Goal: Task Accomplishment & Management: Manage account settings

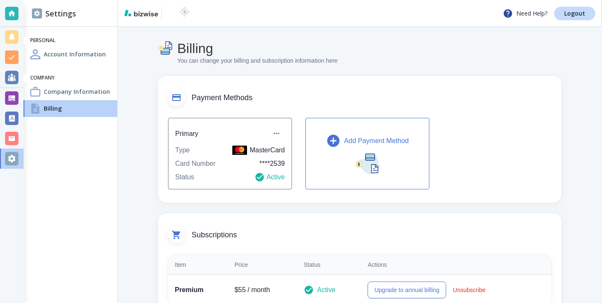
click at [24, 130] on div "Settings Personal Account Information Company Company Information Billing" at bounding box center [71, 151] width 94 height 303
click at [18, 130] on div at bounding box center [12, 138] width 24 height 20
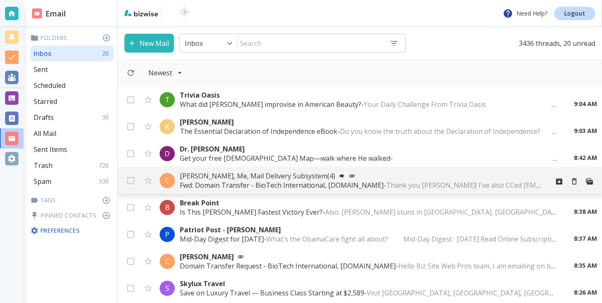
click at [295, 183] on p "Fwd: Domain Transfer - BioTech International, biotechintl.com - Thank you Sam! …" at bounding box center [361, 184] width 362 height 9
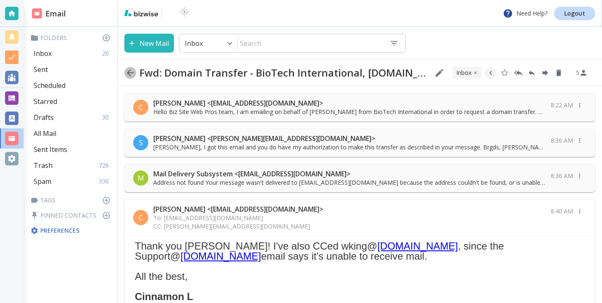
click at [130, 68] on icon "button" at bounding box center [130, 73] width 10 height 10
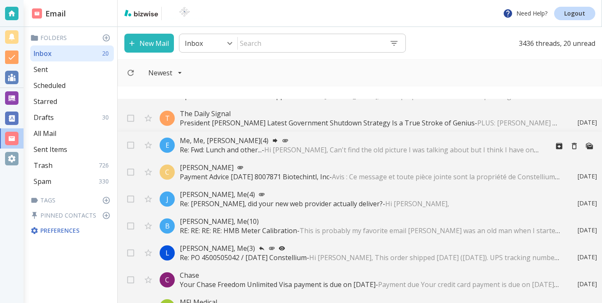
scroll to position [895, 0]
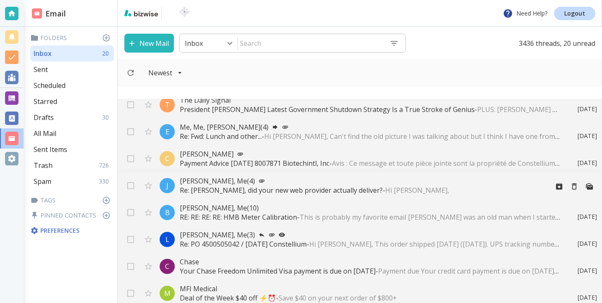
click at [280, 195] on div "J Jeff Arnold, Me (4) Re: Sam, did your new web provider actually deliver? - Hi…" at bounding box center [360, 185] width 484 height 27
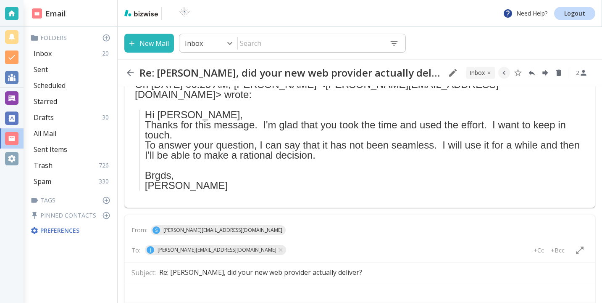
scroll to position [256, 0]
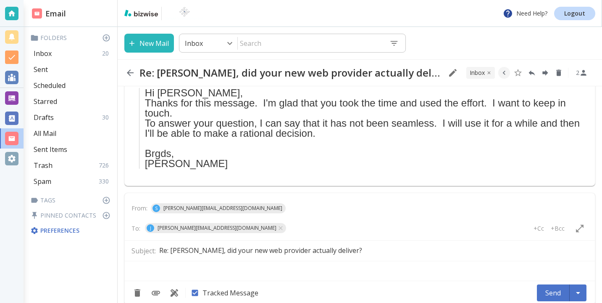
type textarea "<p>Hi Jeff,</p> <p>&nbsp;</p> <p>&nbsp;</p> <p>&nbsp;</p> <p>&nbsp;</p>"
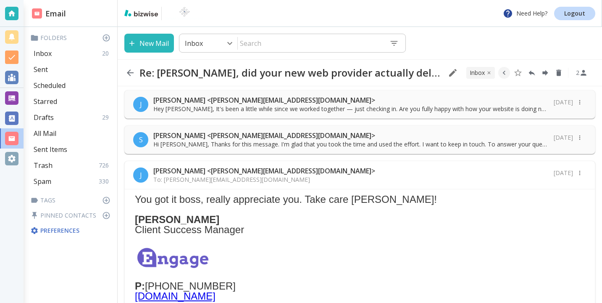
scroll to position [0, 0]
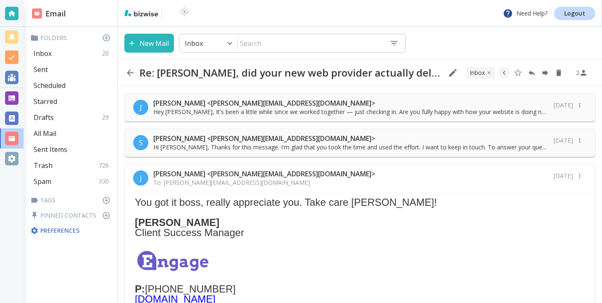
click at [286, 118] on div "J Jeff Arnold <jeffrey.a@engageyourbiz.com> Hey Sam, It's been a little while s…" at bounding box center [359, 107] width 471 height 29
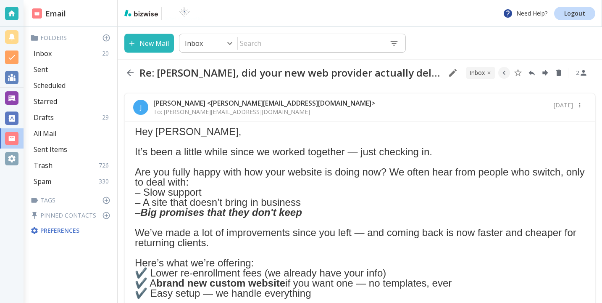
click at [321, 107] on div "J Jeff Arnold <jeffrey.a@engageyourbiz.com> To: sam@biotechintl.com Jul 30" at bounding box center [360, 107] width 470 height 28
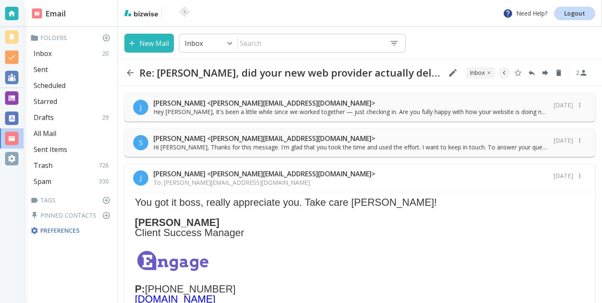
click at [311, 150] on p "Hi Jeff, Thanks for this message. I'm glad that you took the time and used the …" at bounding box center [350, 147] width 395 height 8
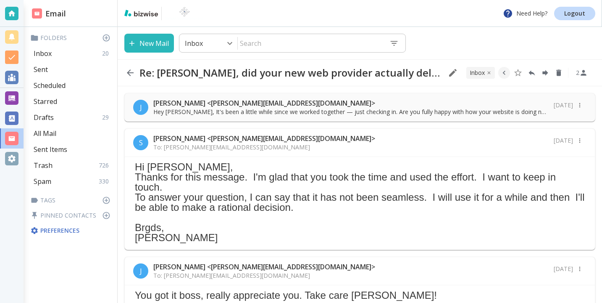
click at [311, 146] on div "S Sam Cyrus <sam@biotechintl.com> To: jeffrey.a@engageyourbiz.com Jul 31" at bounding box center [360, 143] width 470 height 28
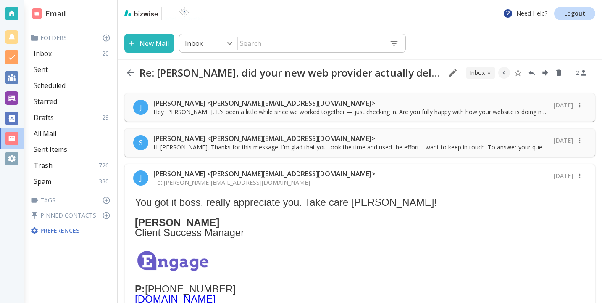
click at [317, 113] on p "Hey Sam, It's been a little while since we worked together — just checking in. …" at bounding box center [350, 112] width 395 height 8
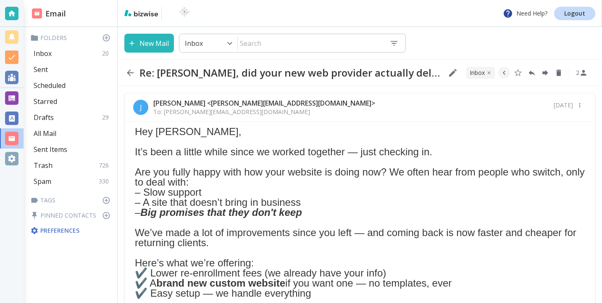
click at [317, 113] on div "J Jeff Arnold <jeffrey.a@engageyourbiz.com> To: sam@biotechintl.com Jul 30" at bounding box center [360, 107] width 470 height 28
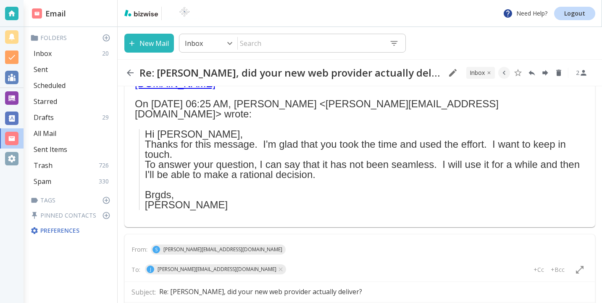
scroll to position [213, 0]
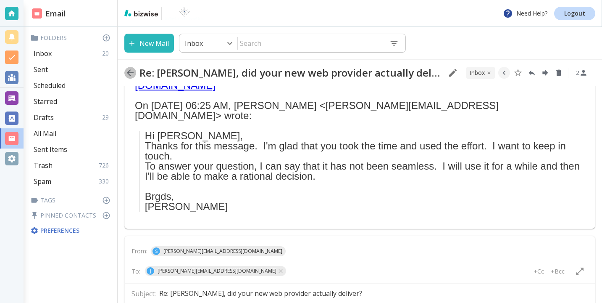
click at [130, 73] on icon "button" at bounding box center [130, 73] width 10 height 10
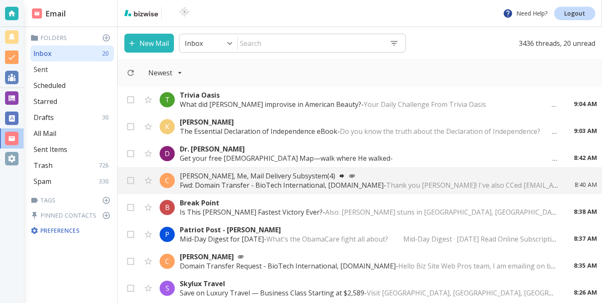
click at [103, 71] on div "Sent" at bounding box center [72, 69] width 84 height 16
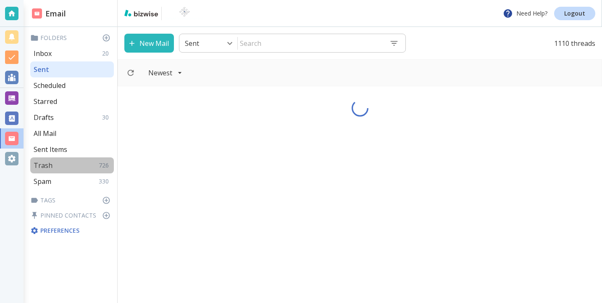
click at [79, 166] on div "Trash 726" at bounding box center [72, 165] width 84 height 16
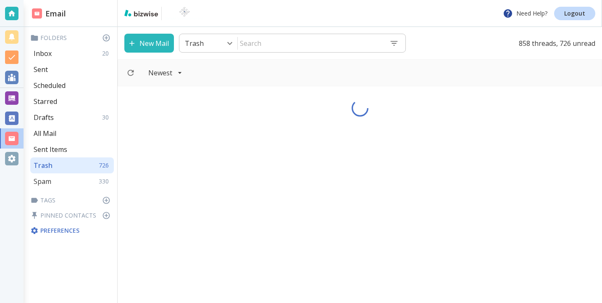
click at [104, 184] on p "330" at bounding box center [105, 181] width 13 height 8
type input "8"
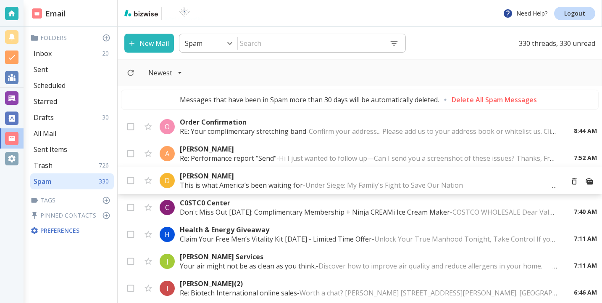
click at [239, 187] on p "This is what America’s been waiting for - Under Siege: My Family's Fight to Sav…" at bounding box center [368, 184] width 377 height 9
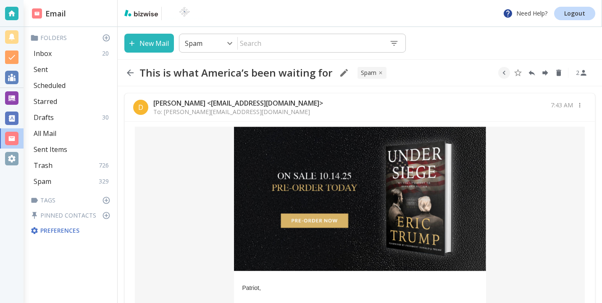
click at [126, 72] on icon "button" at bounding box center [130, 73] width 10 height 10
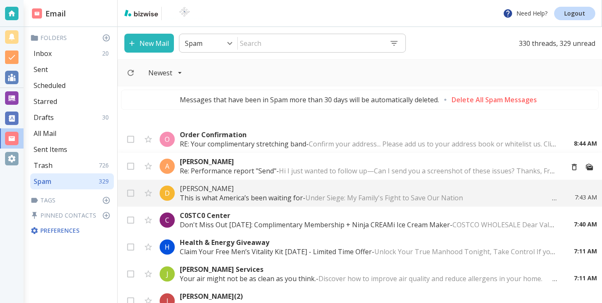
click at [217, 162] on p "alice a" at bounding box center [368, 161] width 377 height 9
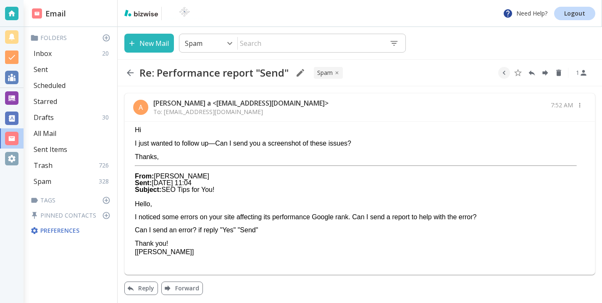
click at [134, 76] on icon "button" at bounding box center [130, 73] width 10 height 10
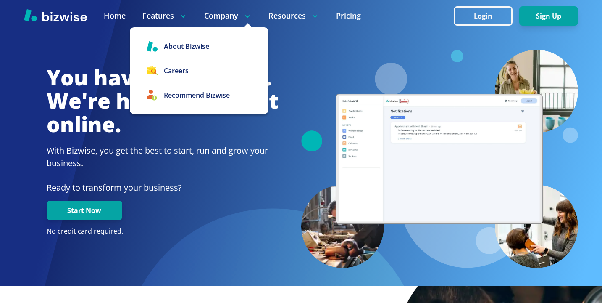
click at [247, 14] on icon at bounding box center [247, 16] width 8 height 8
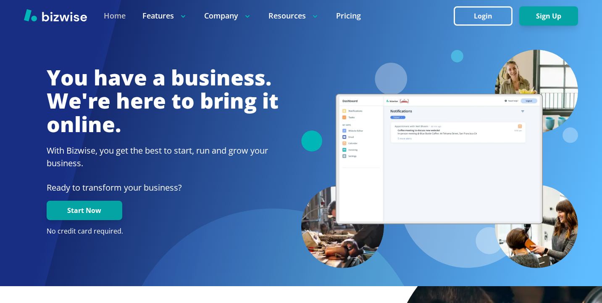
click at [118, 16] on link "Home" at bounding box center [115, 16] width 22 height 11
click at [124, 18] on link "Home" at bounding box center [115, 16] width 22 height 11
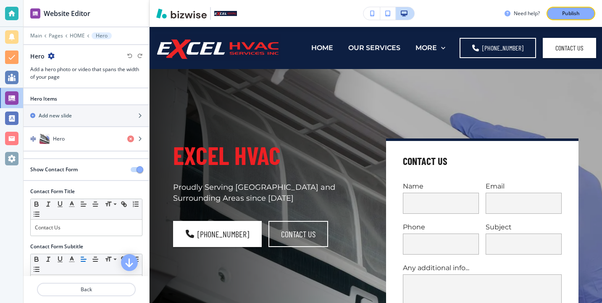
scroll to position [42, 0]
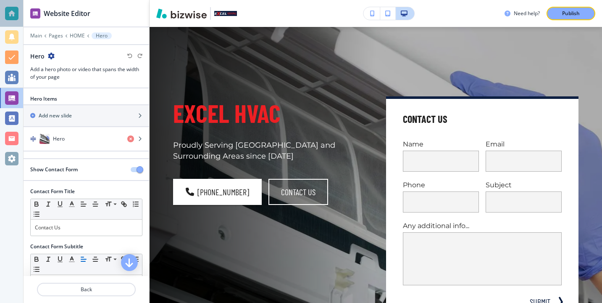
click at [9, 18] on div at bounding box center [11, 13] width 13 height 13
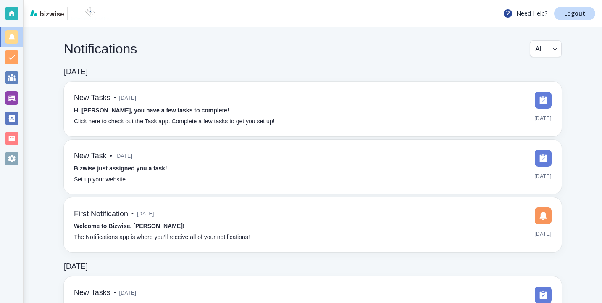
click at [18, 135] on div at bounding box center [11, 138] width 13 height 13
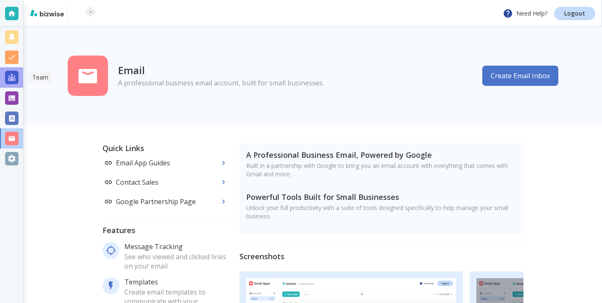
click at [16, 87] on div at bounding box center [11, 77] width 23 height 20
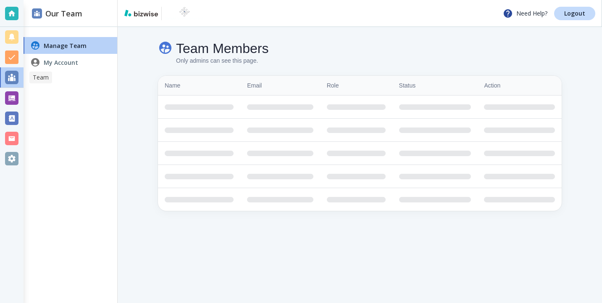
click at [15, 93] on div at bounding box center [11, 97] width 13 height 13
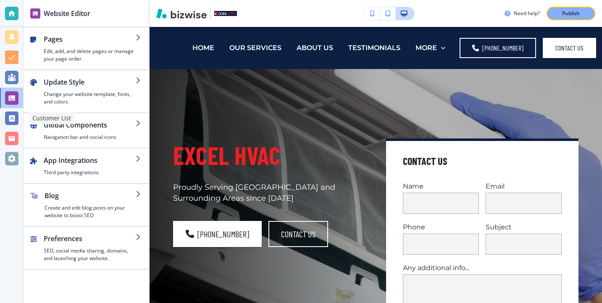
click at [10, 129] on div at bounding box center [11, 138] width 23 height 20
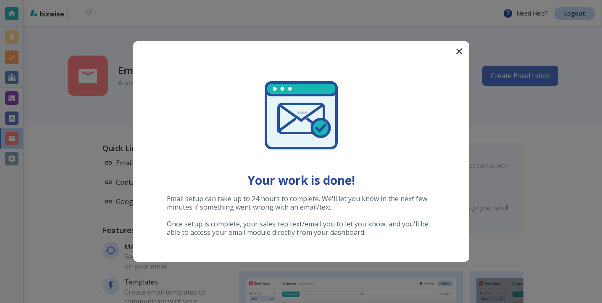
click at [458, 50] on icon "button" at bounding box center [459, 51] width 6 height 6
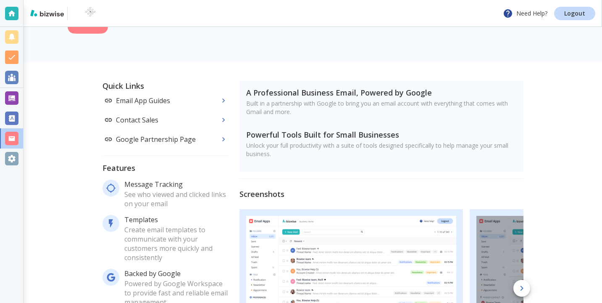
scroll to position [56, 0]
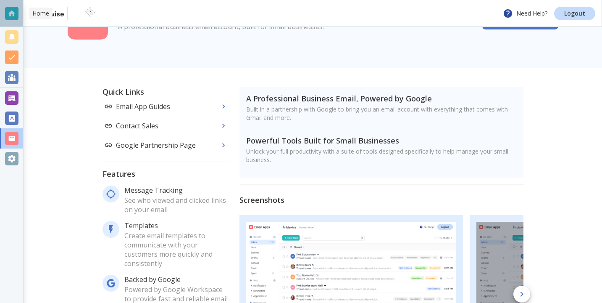
click at [10, 16] on div at bounding box center [11, 13] width 13 height 13
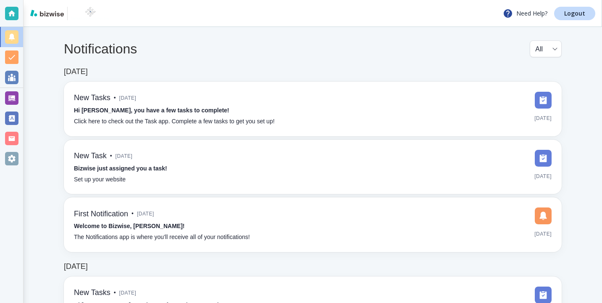
click at [599, 18] on div "Need Help? Logout" at bounding box center [313, 13] width 579 height 27
click at [592, 18] on link "Logout" at bounding box center [574, 13] width 41 height 13
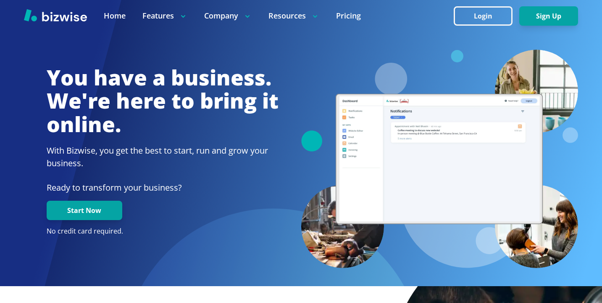
click at [474, 29] on div at bounding box center [301, 16] width 602 height 32
click at [475, 20] on button "Login" at bounding box center [483, 15] width 59 height 19
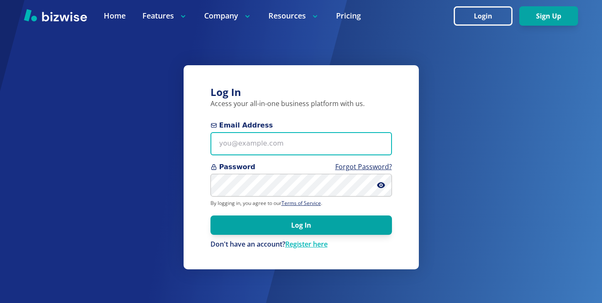
click at [257, 150] on input "Email Address" at bounding box center [302, 143] width 182 height 23
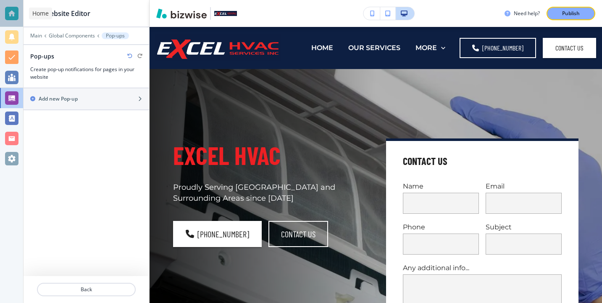
click at [6, 16] on div at bounding box center [11, 13] width 13 height 13
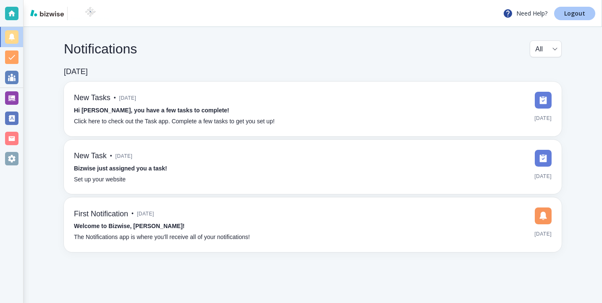
click at [588, 8] on link "Logout" at bounding box center [574, 13] width 41 height 13
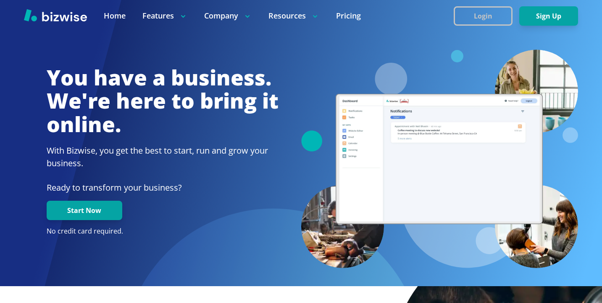
click at [476, 10] on button "Login" at bounding box center [483, 15] width 59 height 19
